Goal: Task Accomplishment & Management: Complete application form

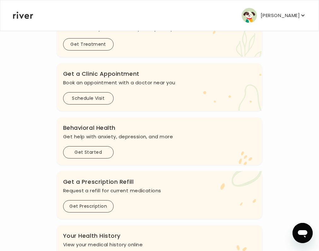
scroll to position [126, 0]
click at [291, 16] on p "[PERSON_NAME]" at bounding box center [279, 15] width 39 height 9
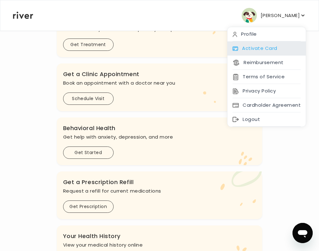
click at [250, 48] on div "Activate Card" at bounding box center [266, 48] width 78 height 14
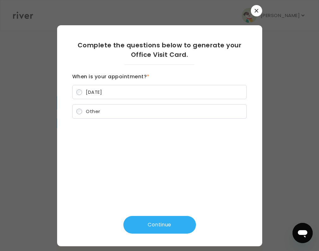
click at [110, 90] on label "[DATE]" at bounding box center [159, 92] width 174 height 14
click at [88, 109] on span "Other" at bounding box center [93, 111] width 14 height 7
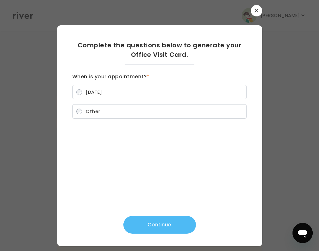
click at [152, 219] on button "Continue" at bounding box center [159, 225] width 72 height 18
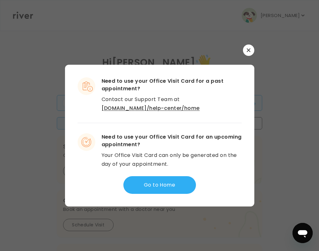
click at [195, 104] on link "[DOMAIN_NAME]/help-center/home" at bounding box center [150, 107] width 98 height 7
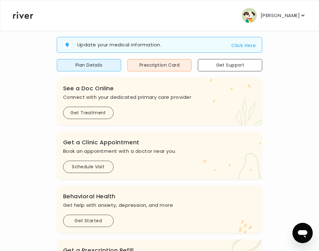
scroll to position [47, 0]
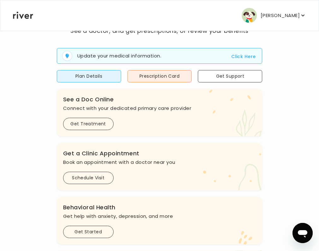
click at [285, 9] on button "[PERSON_NAME]" at bounding box center [273, 15] width 64 height 15
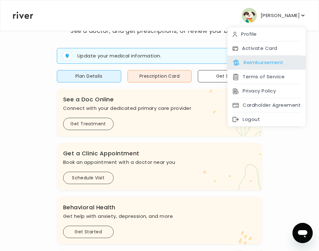
click at [252, 62] on button "Reimbursement" at bounding box center [257, 62] width 51 height 9
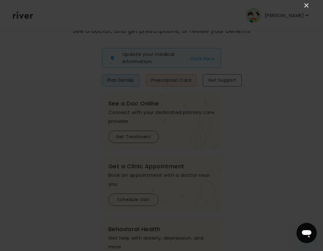
click at [8, 118] on div "×" at bounding box center [161, 125] width 323 height 251
click at [307, 4] on link "×" at bounding box center [307, 6] width 8 height 8
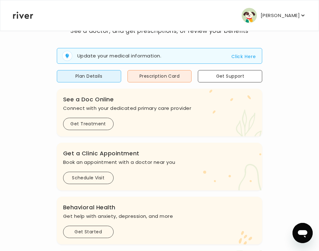
click at [278, 15] on p "[PERSON_NAME]" at bounding box center [279, 15] width 39 height 9
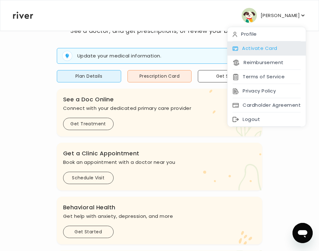
click at [264, 49] on div "Activate Card" at bounding box center [266, 48] width 78 height 14
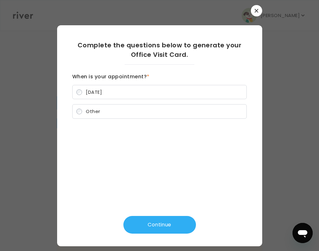
click at [73, 110] on label "Other" at bounding box center [159, 111] width 174 height 14
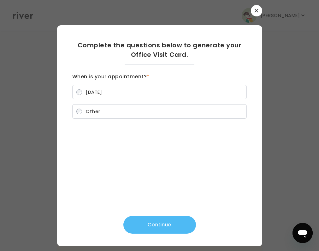
click at [154, 229] on button "Continue" at bounding box center [159, 225] width 72 height 18
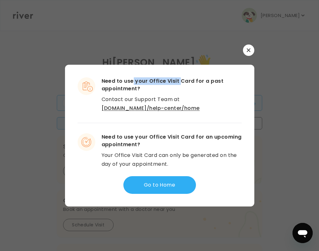
drag, startPoint x: 143, startPoint y: 78, endPoint x: 181, endPoint y: 75, distance: 38.3
click at [180, 76] on div "Need to use your Office Visit Card for a past appointment? Contact our Support …" at bounding box center [159, 136] width 189 height 142
click at [198, 80] on h3 "Need to use your Office Visit Card for a past appointment?" at bounding box center [171, 84] width 140 height 15
click at [123, 109] on link "river.health/help-center/home" at bounding box center [150, 107] width 98 height 7
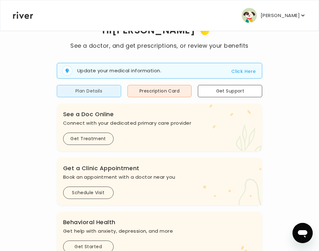
scroll to position [32, 0]
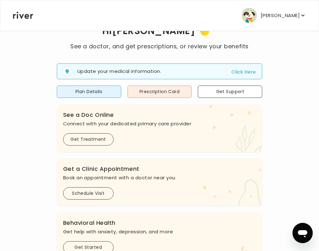
click at [231, 76] on button "Click Here" at bounding box center [243, 72] width 24 height 8
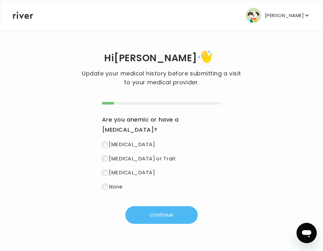
click at [167, 215] on button "Continue" at bounding box center [161, 215] width 72 height 18
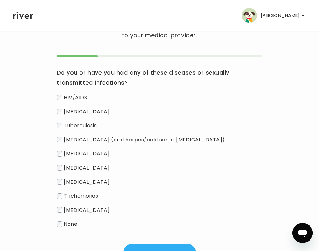
scroll to position [94, 0]
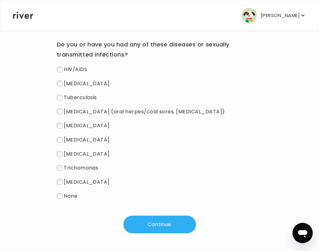
click at [77, 196] on span "None" at bounding box center [71, 195] width 14 height 7
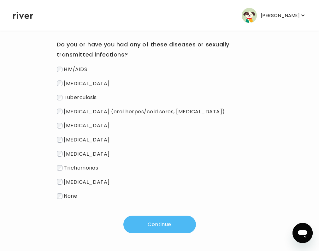
click at [156, 229] on button "Continue" at bounding box center [159, 224] width 72 height 18
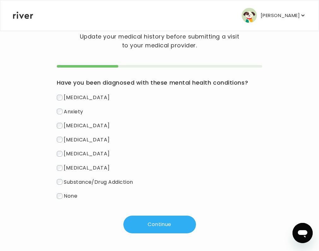
click at [113, 200] on div "Have you been diagnosed with these mental health conditions? Depression Anxiety…" at bounding box center [160, 149] width 206 height 168
click at [77, 192] on span "None" at bounding box center [71, 195] width 14 height 7
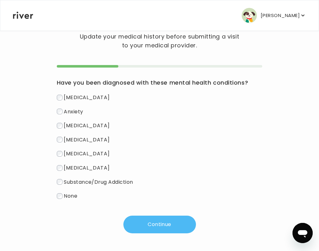
click at [145, 216] on button "Continue" at bounding box center [159, 224] width 72 height 18
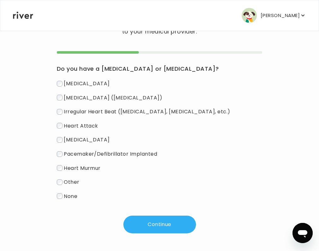
scroll to position [70, 0]
click at [77, 196] on span "None" at bounding box center [71, 195] width 14 height 7
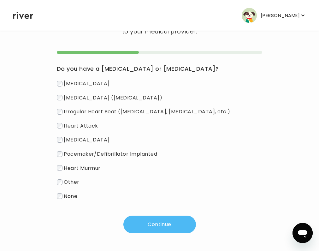
click at [142, 221] on button "Continue" at bounding box center [159, 224] width 72 height 18
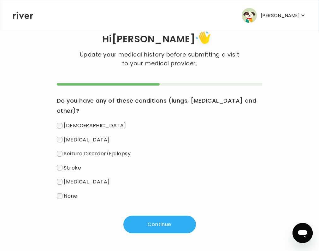
click at [77, 197] on span "None" at bounding box center [71, 195] width 14 height 7
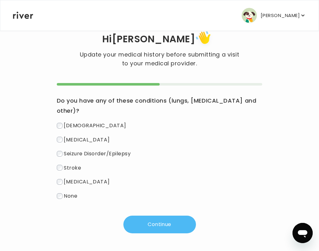
click at [148, 220] on button "Continue" at bounding box center [159, 224] width 72 height 18
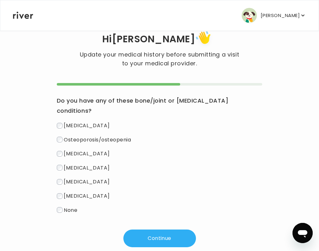
click at [77, 208] on span "None" at bounding box center [71, 209] width 14 height 7
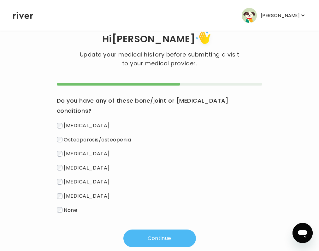
click at [141, 237] on button "Continue" at bounding box center [159, 238] width 72 height 18
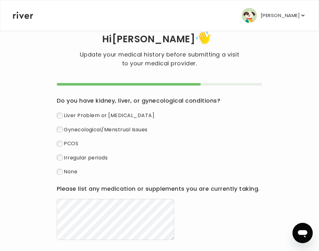
click at [109, 176] on label "None" at bounding box center [160, 171] width 206 height 9
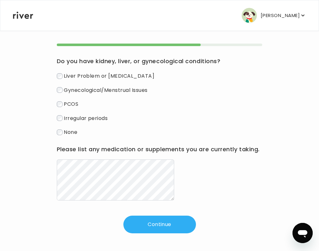
scroll to position [78, 0]
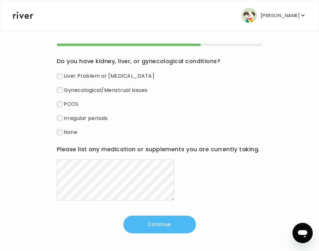
click at [159, 220] on button "Continue" at bounding box center [159, 224] width 72 height 18
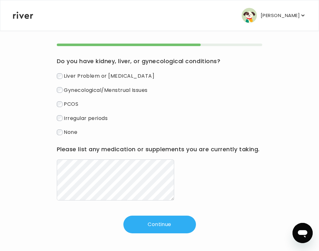
click at [158, 214] on div "Do you have kidney, liver, or gynecological conditions? Liver Problem or Liver …" at bounding box center [160, 137] width 206 height 189
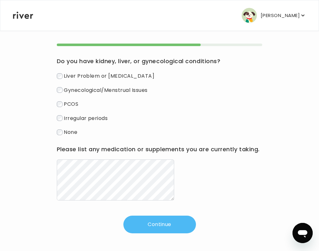
click at [158, 216] on button "Continue" at bounding box center [159, 224] width 72 height 18
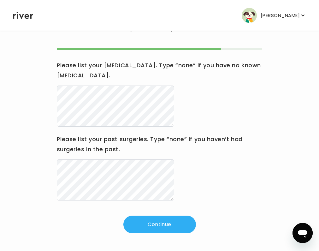
click at [153, 226] on button "Continue" at bounding box center [159, 224] width 72 height 18
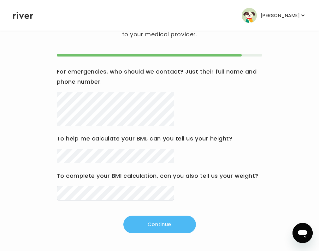
click at [191, 232] on button "Continue" at bounding box center [159, 224] width 72 height 18
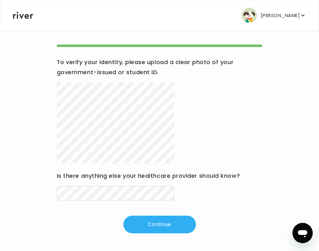
scroll to position [78, 0]
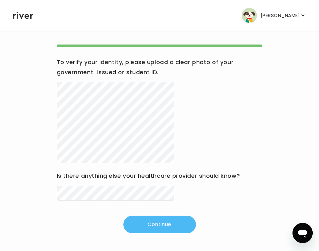
click at [167, 230] on button "Continue" at bounding box center [159, 224] width 72 height 18
click at [145, 226] on button "Continue" at bounding box center [159, 224] width 72 height 18
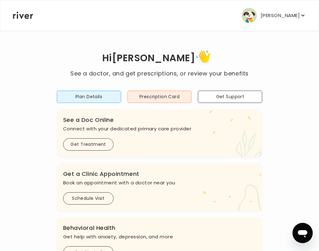
click at [288, 14] on p "[PERSON_NAME]" at bounding box center [279, 15] width 39 height 9
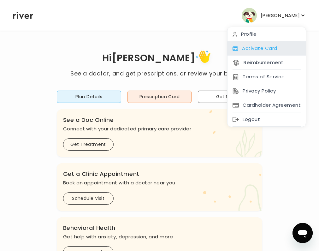
click at [257, 47] on div "Activate Card" at bounding box center [266, 48] width 78 height 14
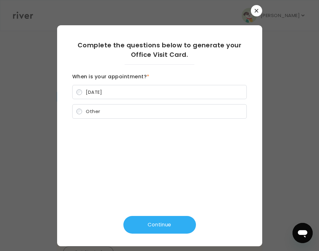
click at [102, 113] on label "Other" at bounding box center [159, 111] width 174 height 14
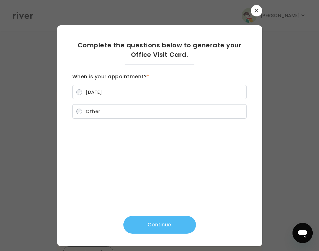
click at [153, 222] on button "Continue" at bounding box center [159, 225] width 72 height 18
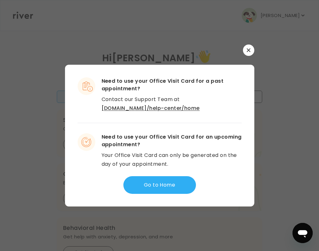
click at [191, 104] on link "[DOMAIN_NAME]/help-center/home" at bounding box center [150, 107] width 98 height 7
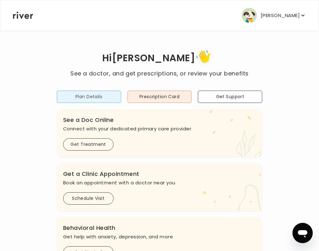
click at [121, 96] on button "Plan Details" at bounding box center [89, 96] width 64 height 12
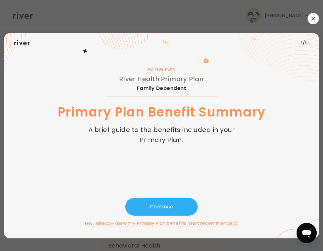
click at [313, 18] on icon "button" at bounding box center [313, 18] width 3 height 3
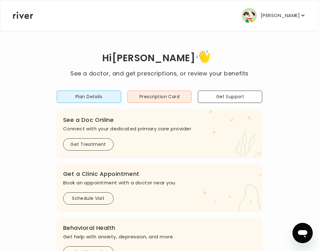
click at [300, 15] on icon "button" at bounding box center [302, 15] width 6 height 6
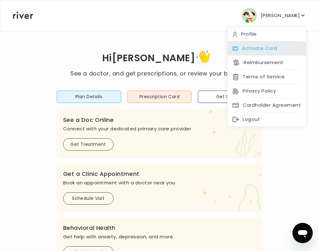
click at [263, 50] on div "Activate Card" at bounding box center [266, 48] width 78 height 14
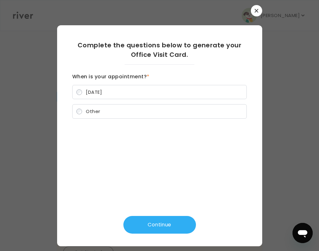
click at [196, 92] on label "[DATE]" at bounding box center [159, 92] width 174 height 14
click at [150, 212] on div "Complete the questions below to generate your Office Visit Card. When is your a…" at bounding box center [159, 135] width 184 height 221
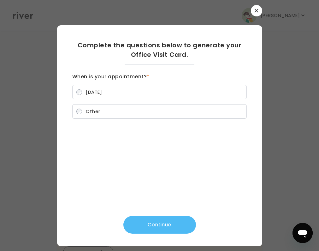
click at [152, 218] on button "Continue" at bounding box center [159, 225] width 72 height 18
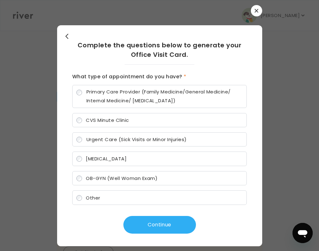
click at [66, 36] on icon "button" at bounding box center [66, 35] width 3 height 5
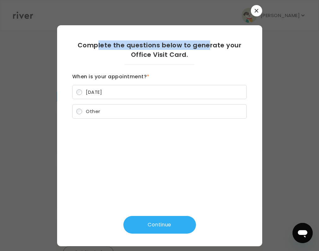
drag, startPoint x: 101, startPoint y: 45, endPoint x: 207, endPoint y: 47, distance: 106.3
click at [207, 47] on h2 "Complete the questions below to generate your Office Visit Card." at bounding box center [159, 49] width 174 height 19
click at [201, 61] on div "Complete the questions below to generate your Office Visit Card." at bounding box center [159, 52] width 174 height 24
click at [105, 111] on label "Other" at bounding box center [159, 111] width 174 height 14
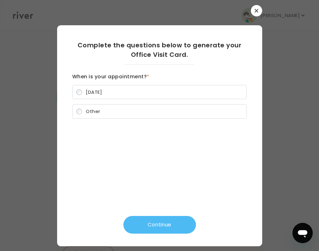
click at [160, 219] on button "Continue" at bounding box center [159, 225] width 72 height 18
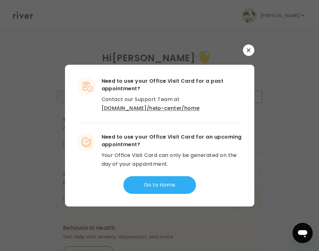
click at [245, 51] on button "button" at bounding box center [248, 49] width 11 height 11
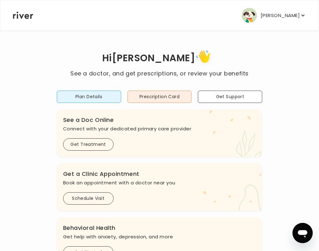
click at [279, 18] on p "[PERSON_NAME]" at bounding box center [279, 15] width 39 height 9
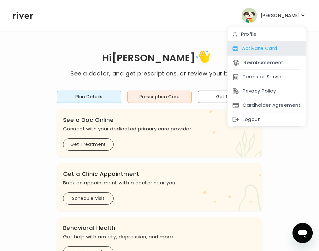
click at [258, 51] on div "Activate Card" at bounding box center [266, 48] width 78 height 14
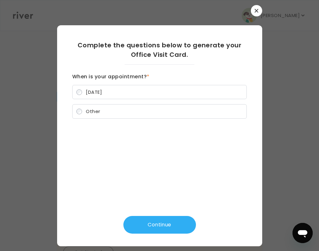
click at [277, 45] on div at bounding box center [159, 125] width 319 height 251
click at [258, 12] on icon "button" at bounding box center [255, 10] width 3 height 3
click at [257, 12] on img "button" at bounding box center [248, 15] width 15 height 15
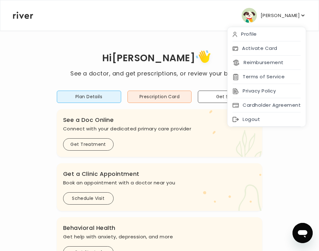
click at [271, 16] on p "[PERSON_NAME]" at bounding box center [279, 15] width 39 height 9
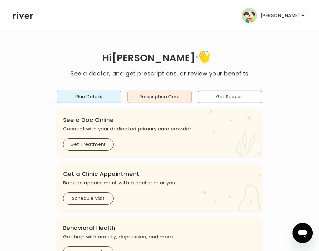
click at [269, 14] on p "[PERSON_NAME]" at bounding box center [279, 15] width 39 height 9
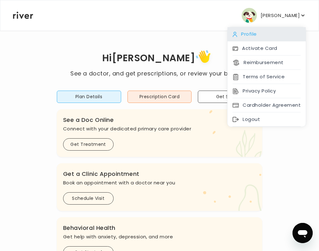
click at [251, 37] on div "Profile" at bounding box center [266, 34] width 78 height 14
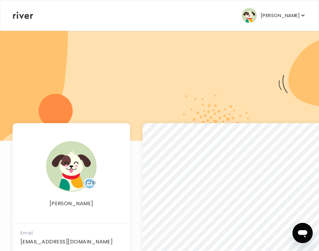
click at [276, 15] on p "[PERSON_NAME]" at bounding box center [279, 15] width 39 height 9
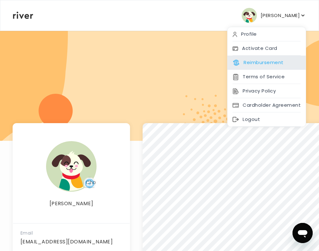
click at [253, 61] on button "Reimbursement" at bounding box center [257, 62] width 51 height 9
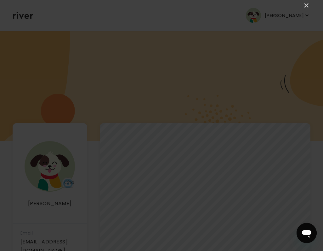
click at [164, 11] on div "×" at bounding box center [161, 125] width 323 height 251
click at [306, 5] on link "×" at bounding box center [307, 6] width 8 height 8
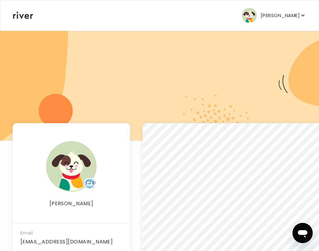
click at [270, 11] on p "[PERSON_NAME]" at bounding box center [279, 15] width 39 height 9
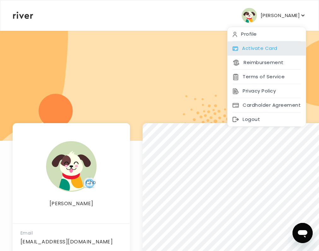
click at [265, 49] on div "Activate Card" at bounding box center [266, 48] width 78 height 14
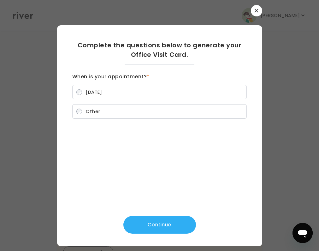
click at [132, 110] on label "Other" at bounding box center [159, 111] width 174 height 14
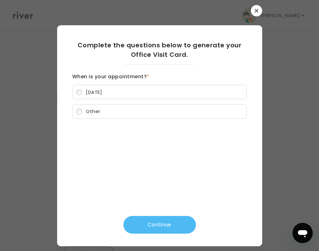
click at [153, 228] on button "Continue" at bounding box center [159, 225] width 72 height 18
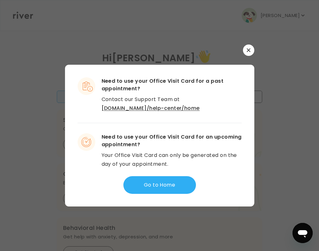
click at [187, 104] on link "river.health/help-center/home" at bounding box center [150, 107] width 98 height 7
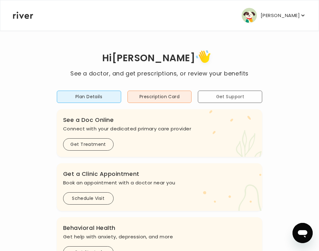
click at [215, 98] on button "Get Support" at bounding box center [230, 96] width 64 height 12
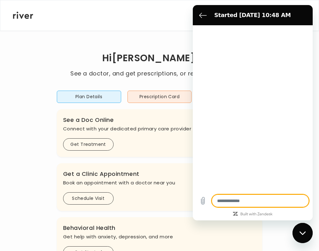
click at [250, 203] on textarea at bounding box center [260, 200] width 97 height 13
type textarea "*"
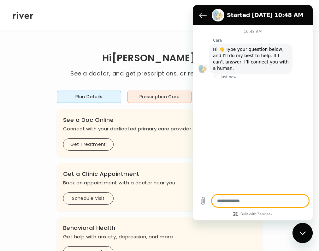
type textarea "*"
type textarea "**"
type textarea "*"
type textarea "***"
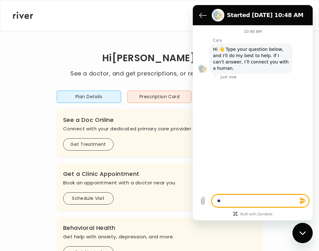
type textarea "*"
type textarea "***"
type textarea "*"
type textarea "*****"
type textarea "*"
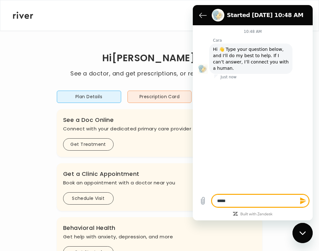
type textarea "******"
type textarea "*"
type textarea "********"
type textarea "*"
type textarea "*********"
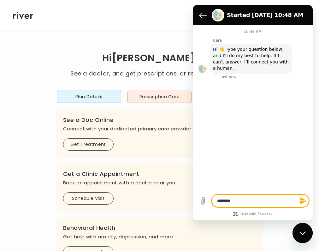
type textarea "*"
type textarea "********"
type textarea "*"
type textarea "*******"
type textarea "*"
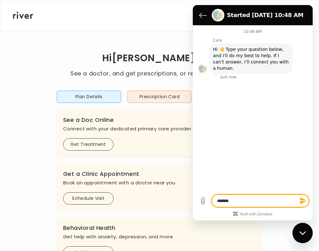
type textarea "******"
type textarea "*"
type textarea "*******"
type textarea "*"
type textarea "********"
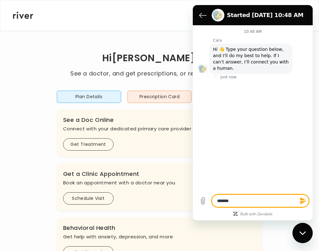
type textarea "*"
click at [234, 197] on textarea at bounding box center [260, 200] width 97 height 13
drag, startPoint x: 243, startPoint y: 198, endPoint x: 251, endPoint y: 201, distance: 8.6
click at [244, 198] on textarea at bounding box center [260, 200] width 97 height 13
click at [257, 201] on textarea at bounding box center [260, 200] width 97 height 13
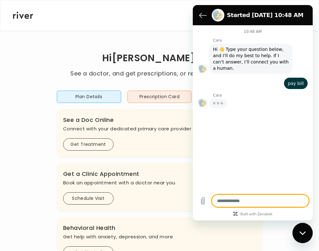
click at [253, 202] on textarea at bounding box center [260, 200] width 97 height 13
click at [254, 202] on textarea at bounding box center [260, 200] width 97 height 13
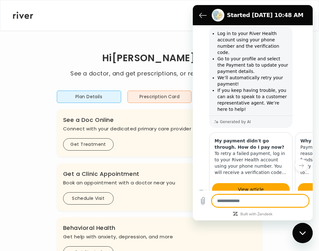
scroll to position [73, 0]
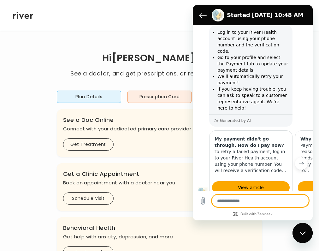
type textarea "*"
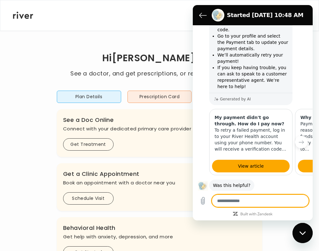
scroll to position [110, 0]
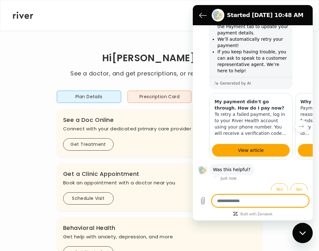
click at [189, 11] on div "Cody Honick Profile Activate Card Reimbursement Terms of Service Privacy Policy…" at bounding box center [159, 15] width 293 height 30
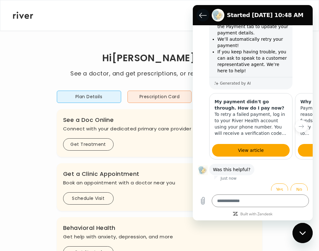
click at [205, 16] on icon "Back to the conversation list" at bounding box center [203, 15] width 8 height 8
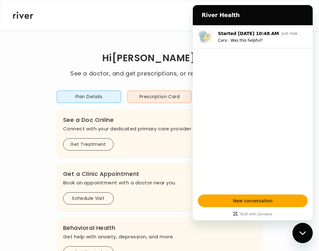
drag, startPoint x: 0, startPoint y: 14, endPoint x: 192, endPoint y: 19, distance: 191.7
click at [188, 19] on div "Cody Honick Profile Activate Card Reimbursement Terms of Service Privacy Policy…" at bounding box center [159, 15] width 293 height 30
click at [303, 231] on icon "Close messaging window" at bounding box center [302, 233] width 7 height 4
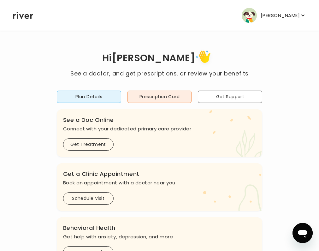
drag, startPoint x: 285, startPoint y: 19, endPoint x: 283, endPoint y: 22, distance: 3.4
click at [284, 20] on p "[PERSON_NAME]" at bounding box center [279, 15] width 39 height 9
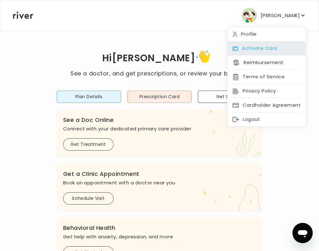
click at [263, 49] on div "Activate Card" at bounding box center [266, 48] width 78 height 14
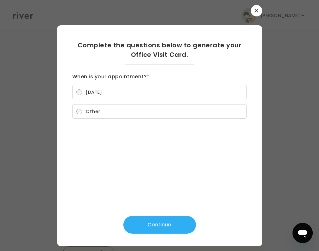
drag, startPoint x: 144, startPoint y: 93, endPoint x: 133, endPoint y: 139, distance: 46.7
click at [143, 94] on label "[DATE]" at bounding box center [159, 92] width 174 height 14
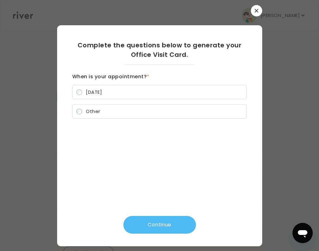
click at [154, 218] on button "Continue" at bounding box center [159, 225] width 72 height 18
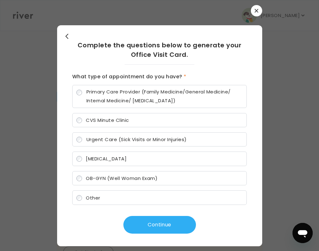
click at [116, 99] on span "Primary Care Provider (Family Medicine/General Medicine/ Internal Medicine/ Ped…" at bounding box center [164, 96] width 156 height 18
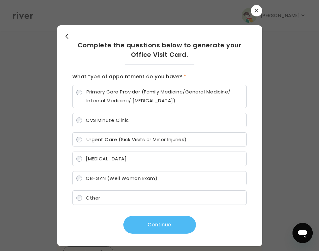
click at [147, 228] on button "Continue" at bounding box center [159, 225] width 72 height 18
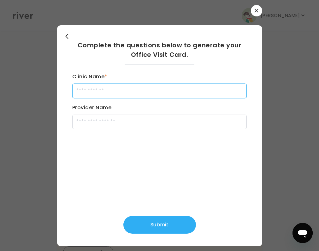
click at [103, 91] on input "Clinic Name *" at bounding box center [159, 91] width 174 height 14
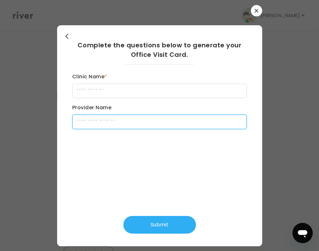
click at [119, 123] on input "Provider Name" at bounding box center [159, 121] width 174 height 14
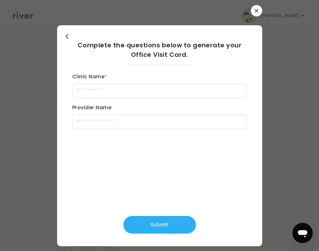
click at [255, 12] on icon "button" at bounding box center [256, 11] width 4 height 4
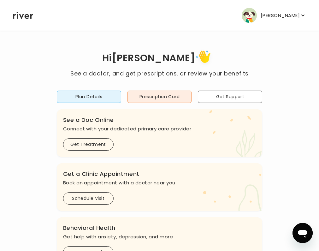
click at [272, 11] on button "[PERSON_NAME]" at bounding box center [273, 15] width 64 height 15
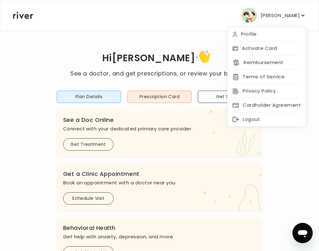
click at [252, 149] on div "Hi [PERSON_NAME] See a doctor, and get prescriptions, or review your benefits P…" at bounding box center [159, 210] width 293 height 324
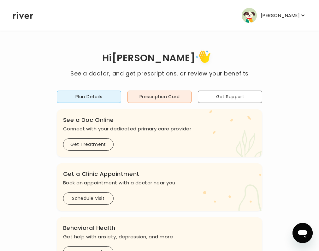
click at [270, 19] on p "[PERSON_NAME]" at bounding box center [279, 15] width 39 height 9
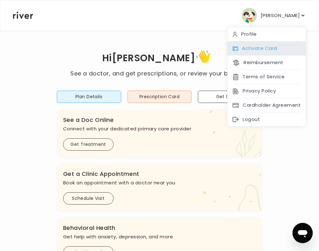
click at [251, 51] on div "Activate Card" at bounding box center [266, 48] width 78 height 14
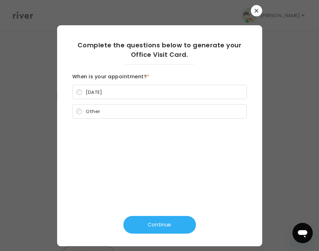
click at [109, 115] on label "Other" at bounding box center [159, 111] width 174 height 14
drag, startPoint x: 162, startPoint y: 223, endPoint x: 155, endPoint y: 220, distance: 6.9
click at [161, 223] on button "Continue" at bounding box center [159, 225] width 72 height 18
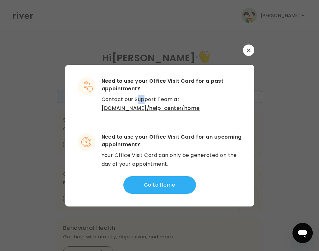
drag, startPoint x: 138, startPoint y: 102, endPoint x: 159, endPoint y: 100, distance: 20.6
click at [149, 101] on p "Contact our Support Team at river.health/help-center/home" at bounding box center [171, 104] width 140 height 18
click at [171, 111] on p "Contact our Support Team at river.health/help-center/home" at bounding box center [171, 104] width 140 height 18
drag, startPoint x: 105, startPoint y: 163, endPoint x: 157, endPoint y: 163, distance: 52.3
click at [157, 163] on p "Your Office Visit Card can only be generated on the day of your appointment." at bounding box center [171, 160] width 140 height 18
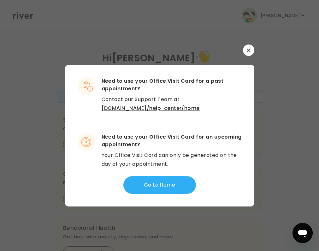
click at [172, 164] on p "Your Office Visit Card can only be generated on the day of your appointment." at bounding box center [171, 160] width 140 height 18
click at [189, 104] on link "river.health/help-center/home" at bounding box center [150, 107] width 98 height 7
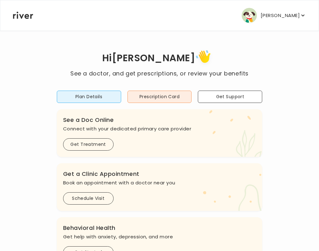
click at [281, 18] on p "[PERSON_NAME]" at bounding box center [279, 15] width 39 height 9
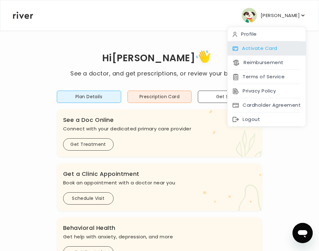
click at [252, 51] on div "Activate Card" at bounding box center [266, 48] width 78 height 14
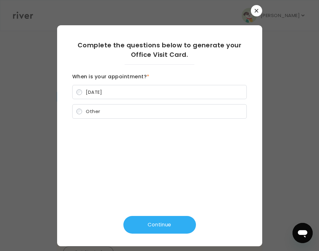
click at [102, 107] on label "Other" at bounding box center [159, 111] width 174 height 14
click at [255, 10] on icon "button" at bounding box center [255, 10] width 3 height 3
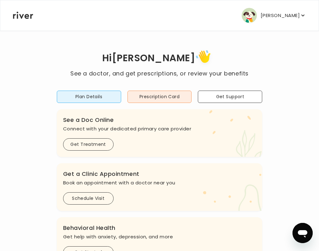
click at [270, 18] on p "[PERSON_NAME]" at bounding box center [279, 15] width 39 height 9
click at [185, 48] on div "Hi [PERSON_NAME] See a doctor, and get prescriptions, or review your benefits P…" at bounding box center [159, 210] width 293 height 360
